Goal: Task Accomplishment & Management: Complete application form

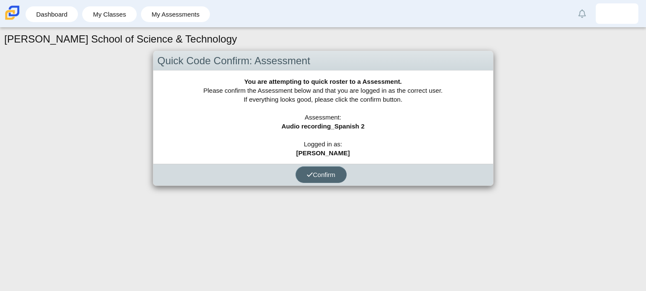
click at [336, 169] on button "Confirm" at bounding box center [320, 174] width 51 height 17
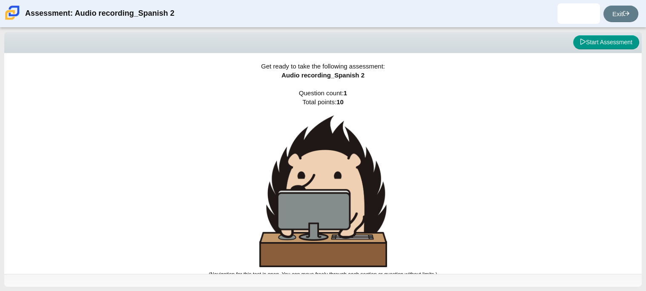
scroll to position [5, 0]
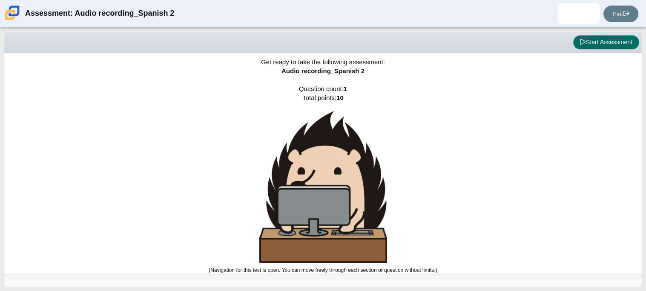
click at [599, 46] on button "Start Assessment" at bounding box center [606, 42] width 66 height 14
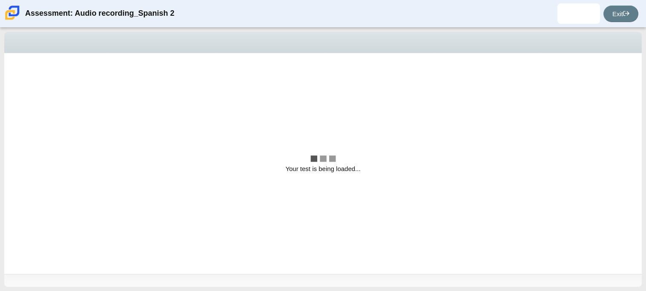
scroll to position [0, 0]
select select "629d6dd1-9675-4bc8-a65d-04cc20bcab32"
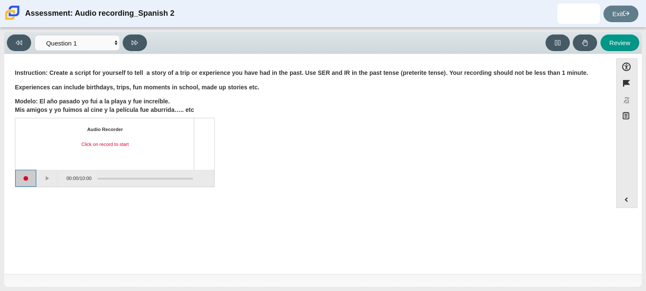
click at [23, 180] on button "Start recording" at bounding box center [25, 178] width 21 height 17
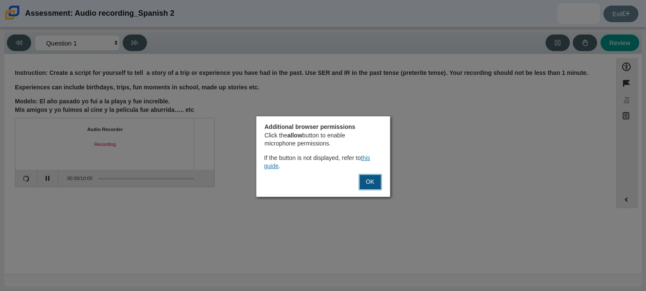
click at [376, 183] on button "OK" at bounding box center [369, 182] width 23 height 16
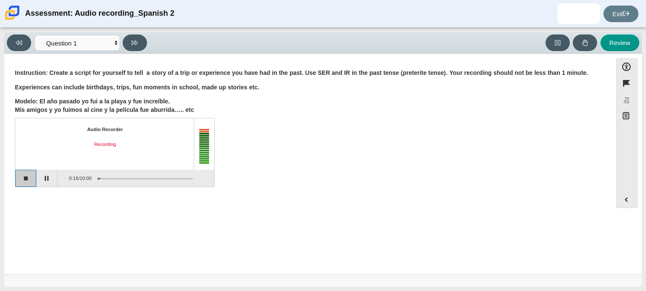
click at [26, 178] on button "Stop recording" at bounding box center [25, 178] width 21 height 17
click at [48, 175] on button "Play" at bounding box center [47, 178] width 21 height 17
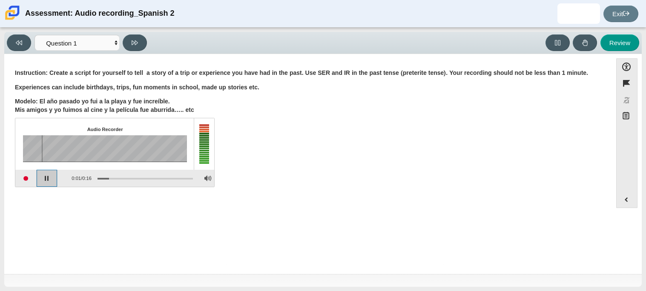
click at [43, 177] on button "Pause playback" at bounding box center [47, 178] width 21 height 17
click at [21, 48] on button at bounding box center [19, 42] width 24 height 17
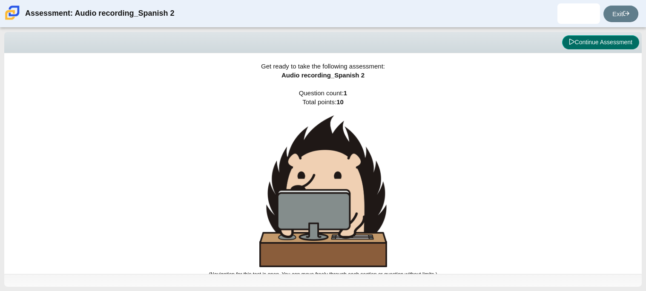
click at [585, 41] on button "Continue Assessment" at bounding box center [600, 42] width 77 height 14
select select "629d6dd1-9675-4bc8-a65d-04cc20bcab32"
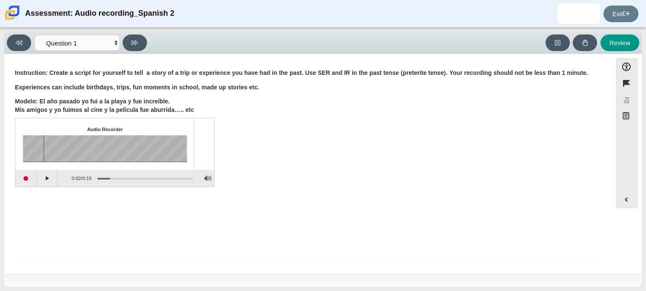
click at [119, 178] on div "Assessment items" at bounding box center [144, 179] width 95 height 2
click at [107, 178] on div "Assessment items" at bounding box center [144, 179] width 95 height 2
drag, startPoint x: 107, startPoint y: 177, endPoint x: 58, endPoint y: 182, distance: 49.6
click at [58, 182] on div "0:01 / 0:16" at bounding box center [114, 178] width 199 height 17
click at [110, 178] on div "Assessment items" at bounding box center [144, 179] width 95 height 2
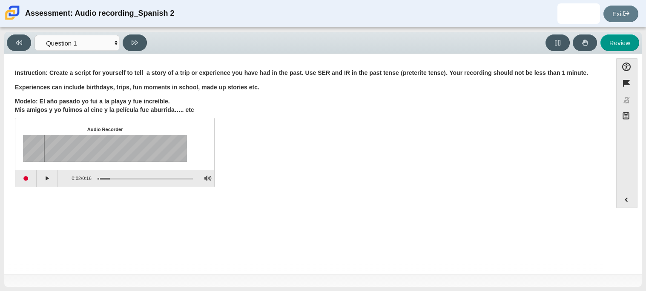
drag, startPoint x: 109, startPoint y: 176, endPoint x: 95, endPoint y: 177, distance: 14.1
click at [95, 177] on div "Assessment items" at bounding box center [142, 178] width 101 height 15
click at [46, 177] on button "Continue playback" at bounding box center [47, 178] width 21 height 17
click at [102, 178] on div "Assessment items" at bounding box center [144, 179] width 95 height 2
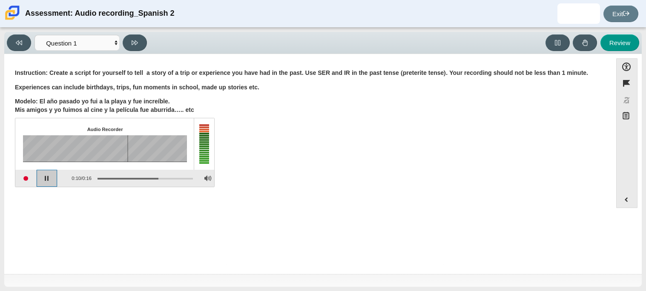
click at [46, 170] on button "Pause playback" at bounding box center [47, 178] width 21 height 17
click at [30, 178] on button "Start recording" at bounding box center [25, 178] width 21 height 17
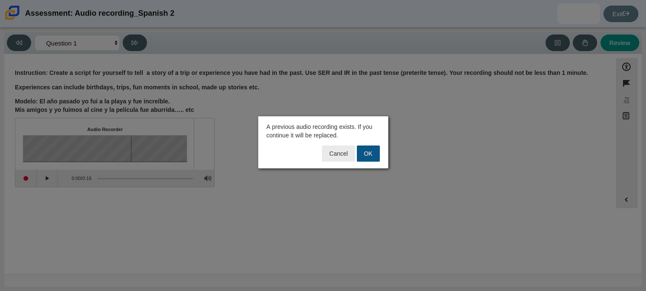
click at [364, 152] on button "OK" at bounding box center [368, 154] width 23 height 16
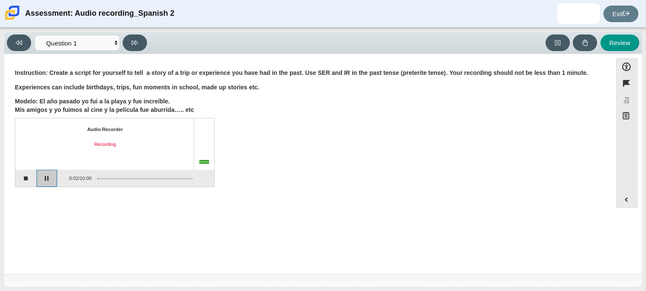
click at [45, 177] on button "Pause" at bounding box center [47, 178] width 21 height 17
click at [45, 177] on button "Continue recording" at bounding box center [47, 178] width 21 height 17
click at [45, 177] on button "Pause" at bounding box center [47, 178] width 21 height 17
click at [19, 178] on button "Stop recording" at bounding box center [25, 178] width 21 height 17
click at [23, 179] on button "Start recording" at bounding box center [25, 178] width 21 height 17
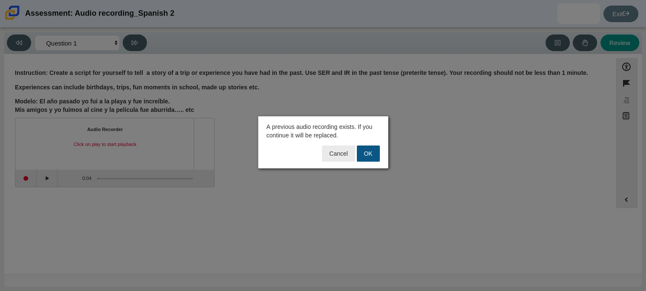
click at [370, 151] on button "OK" at bounding box center [368, 154] width 23 height 16
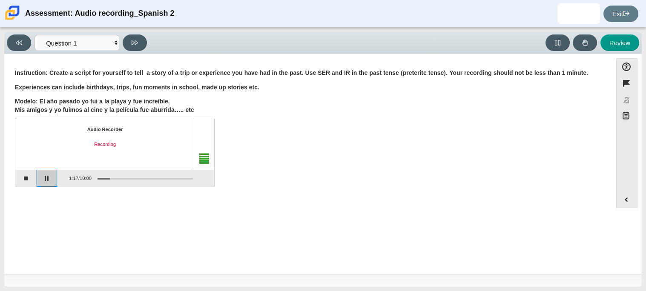
click at [40, 177] on button "Pause" at bounding box center [47, 178] width 21 height 17
click at [613, 41] on button "Review" at bounding box center [619, 42] width 39 height 17
select select "review"
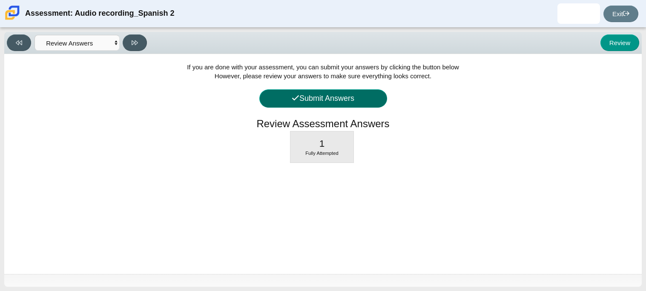
click at [363, 96] on button "Submit Answers" at bounding box center [323, 98] width 128 height 18
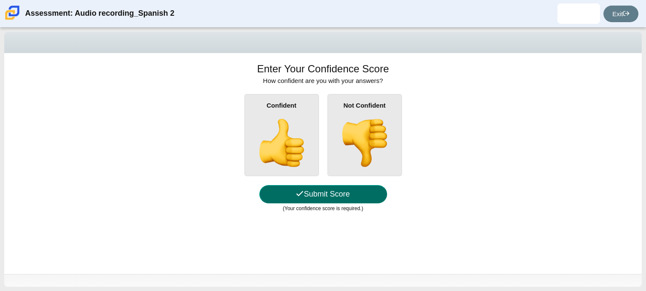
click at [312, 187] on button "Submit Score" at bounding box center [323, 194] width 128 height 18
click at [288, 115] on div "Confident" at bounding box center [281, 135] width 74 height 82
click at [0, 0] on input "Confident" at bounding box center [0, 0] width 0 height 0
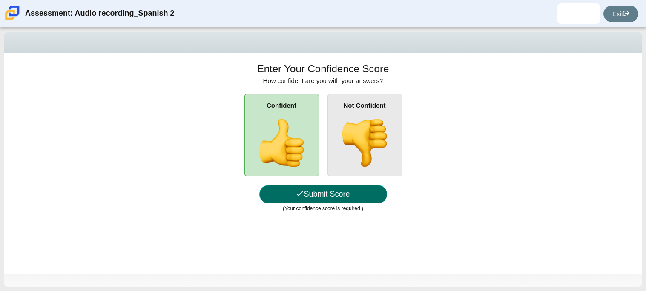
click at [316, 200] on button "Submit Score" at bounding box center [323, 194] width 128 height 18
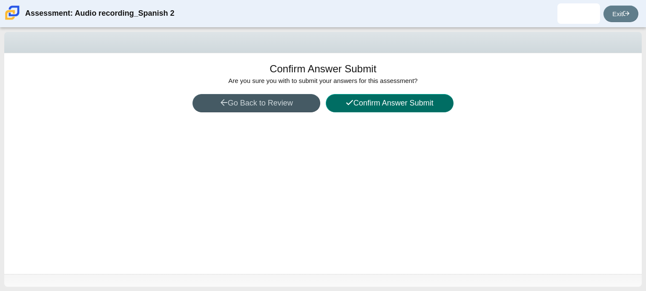
click at [407, 102] on button "Confirm Answer Submit" at bounding box center [390, 103] width 128 height 18
